Goal: Use online tool/utility: Utilize a website feature to perform a specific function

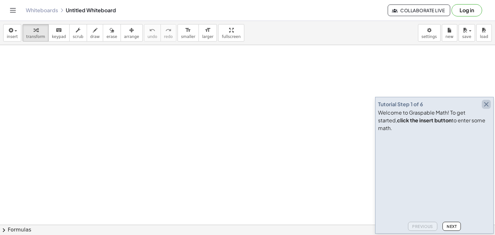
click at [486, 108] on icon "button" at bounding box center [486, 105] width 8 height 8
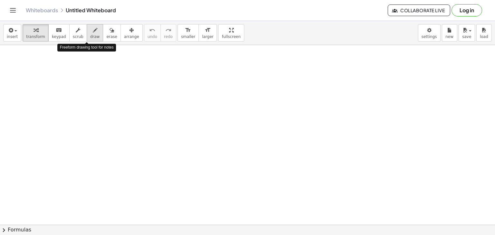
click at [93, 32] on icon "button" at bounding box center [95, 30] width 5 height 8
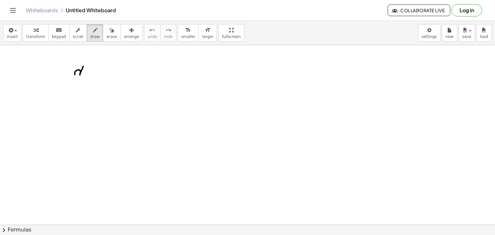
drag, startPoint x: 75, startPoint y: 74, endPoint x: 91, endPoint y: 63, distance: 19.7
drag, startPoint x: 85, startPoint y: 58, endPoint x: 93, endPoint y: 56, distance: 7.9
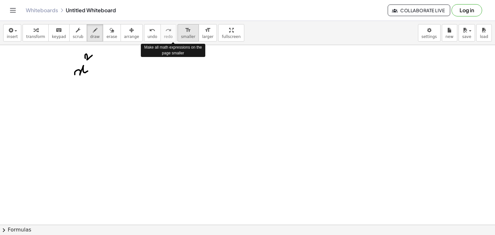
click at [181, 37] on span "smaller" at bounding box center [188, 36] width 14 height 5
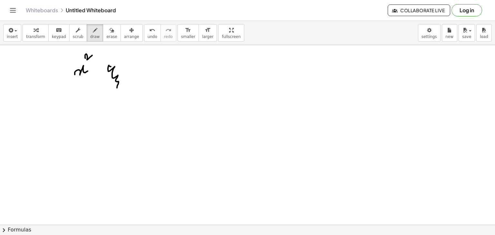
drag, startPoint x: 111, startPoint y: 66, endPoint x: 121, endPoint y: 80, distance: 17.2
click at [148, 38] on span "undo" at bounding box center [153, 36] width 10 height 5
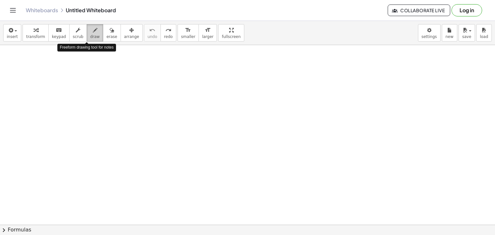
click at [90, 34] on span "draw" at bounding box center [95, 36] width 10 height 5
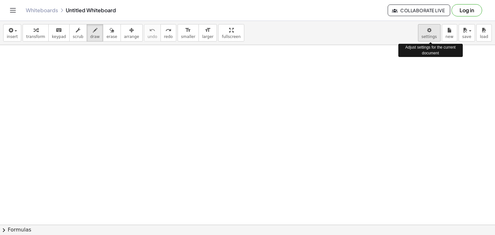
click at [433, 31] on body "Graspable Math Activities Get Started Activity Bank Assigned Work Classes White…" at bounding box center [247, 117] width 495 height 235
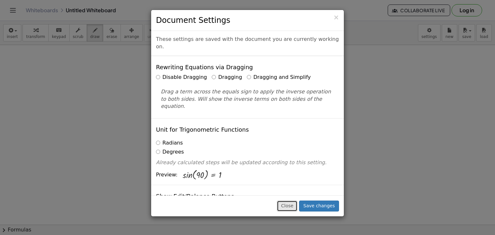
click at [294, 209] on button "Close" at bounding box center [287, 206] width 21 height 11
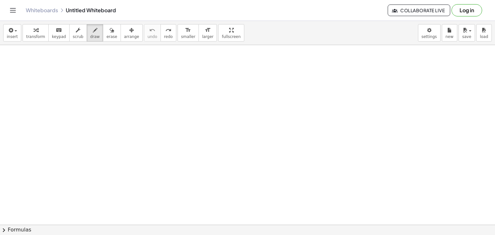
click at [11, 10] on icon "Toggle navigation" at bounding box center [12, 10] width 5 height 4
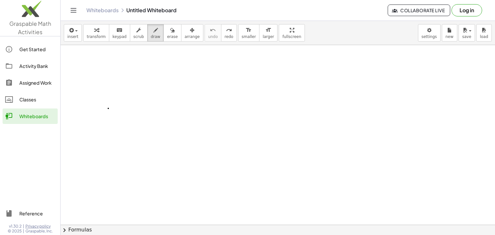
click at [42, 117] on div "Whiteboards" at bounding box center [37, 116] width 36 height 8
click at [72, 12] on icon "Toggle navigation" at bounding box center [74, 10] width 8 height 8
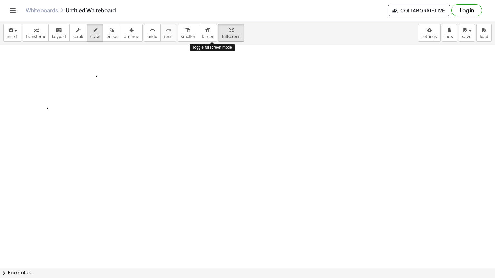
drag, startPoint x: 214, startPoint y: 36, endPoint x: 214, endPoint y: 64, distance: 28.0
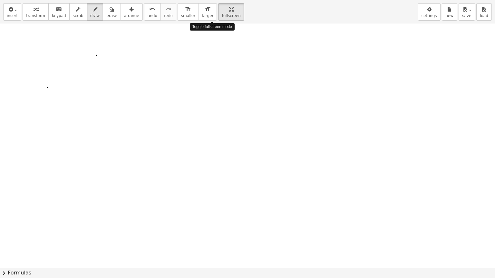
click at [214, 64] on div "insert select one: Math Expression Function Text Youtube Video Graphing Geometr…" at bounding box center [247, 139] width 495 height 278
drag, startPoint x: 120, startPoint y: 44, endPoint x: 131, endPoint y: 46, distance: 11.8
click at [129, 47] on div at bounding box center [247, 268] width 495 height 488
click at [130, 31] on div at bounding box center [247, 268] width 495 height 488
drag, startPoint x: 133, startPoint y: 36, endPoint x: 136, endPoint y: 34, distance: 3.7
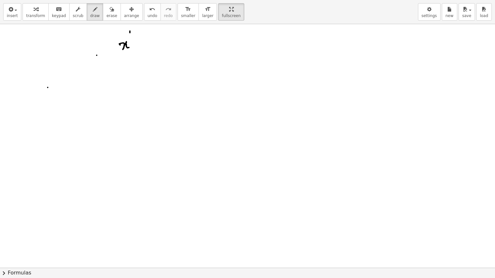
click at [135, 34] on div at bounding box center [247, 268] width 495 height 488
drag, startPoint x: 139, startPoint y: 37, endPoint x: 139, endPoint y: 43, distance: 6.2
click at [139, 43] on div at bounding box center [247, 268] width 495 height 488
drag, startPoint x: 140, startPoint y: 41, endPoint x: 155, endPoint y: 40, distance: 14.9
click at [142, 40] on div at bounding box center [247, 268] width 495 height 488
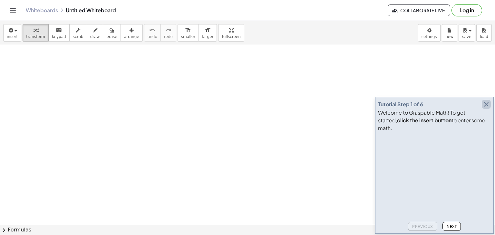
click at [486, 108] on icon "button" at bounding box center [486, 105] width 8 height 8
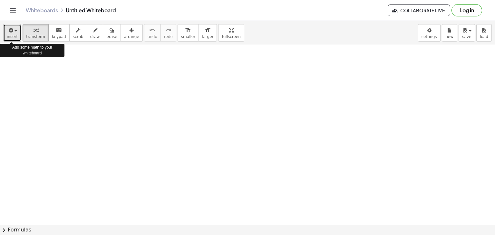
click at [15, 31] on span "button" at bounding box center [15, 30] width 3 height 1
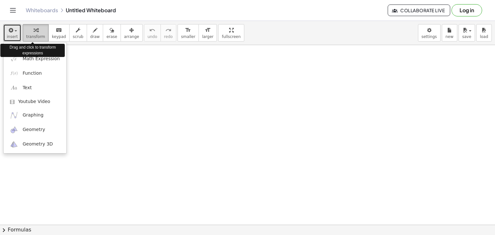
click at [40, 37] on span "transform" at bounding box center [35, 36] width 19 height 5
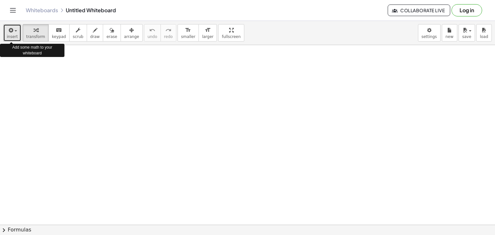
click at [15, 33] on div "button" at bounding box center [12, 30] width 11 height 8
